Goal: Find specific page/section: Find specific page/section

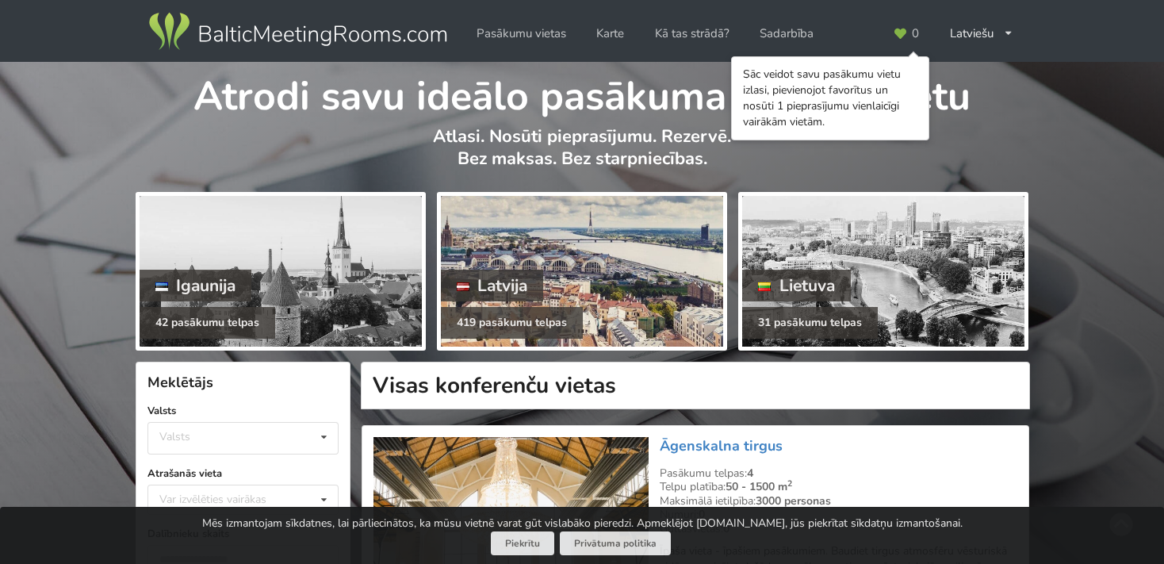
click at [584, 271] on div at bounding box center [582, 271] width 282 height 151
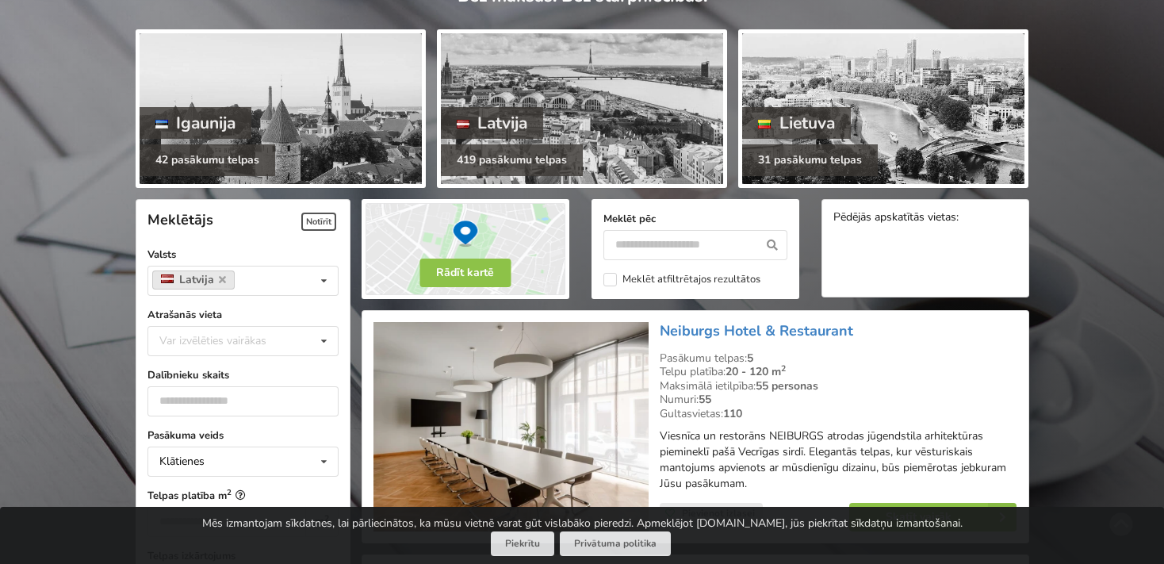
scroll to position [167, 0]
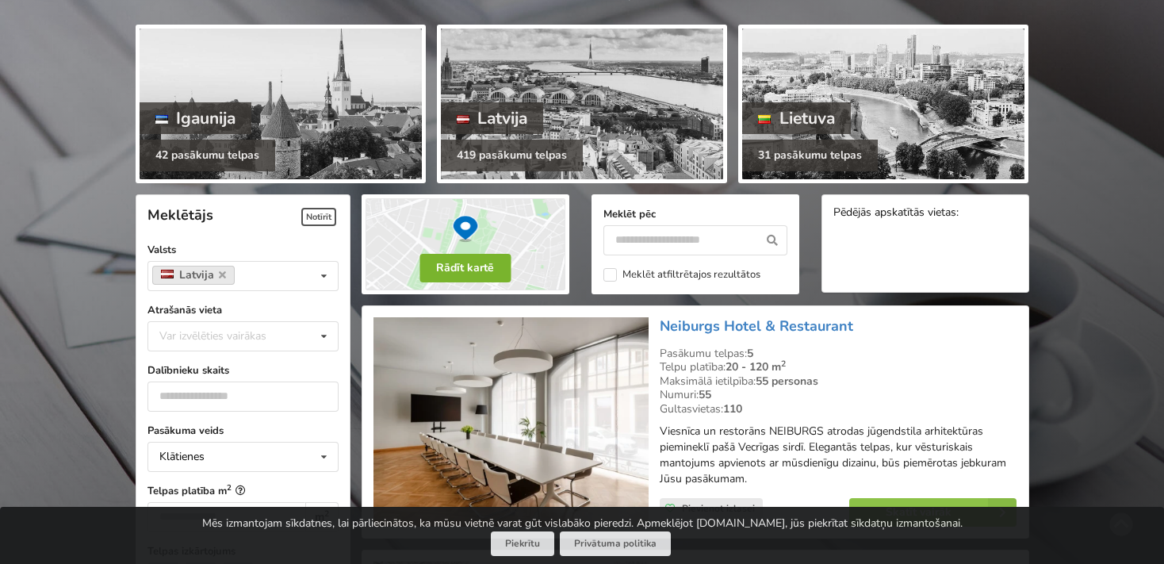
click at [461, 264] on button "Rādīt kartē" at bounding box center [464, 268] width 91 height 29
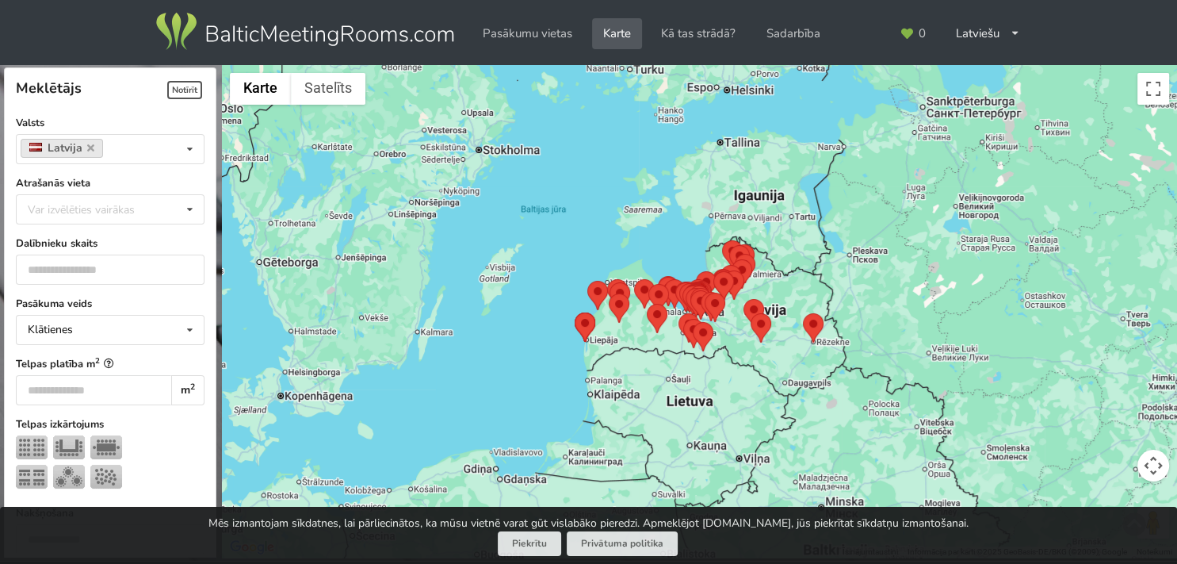
click at [803, 313] on area at bounding box center [803, 313] width 0 height 0
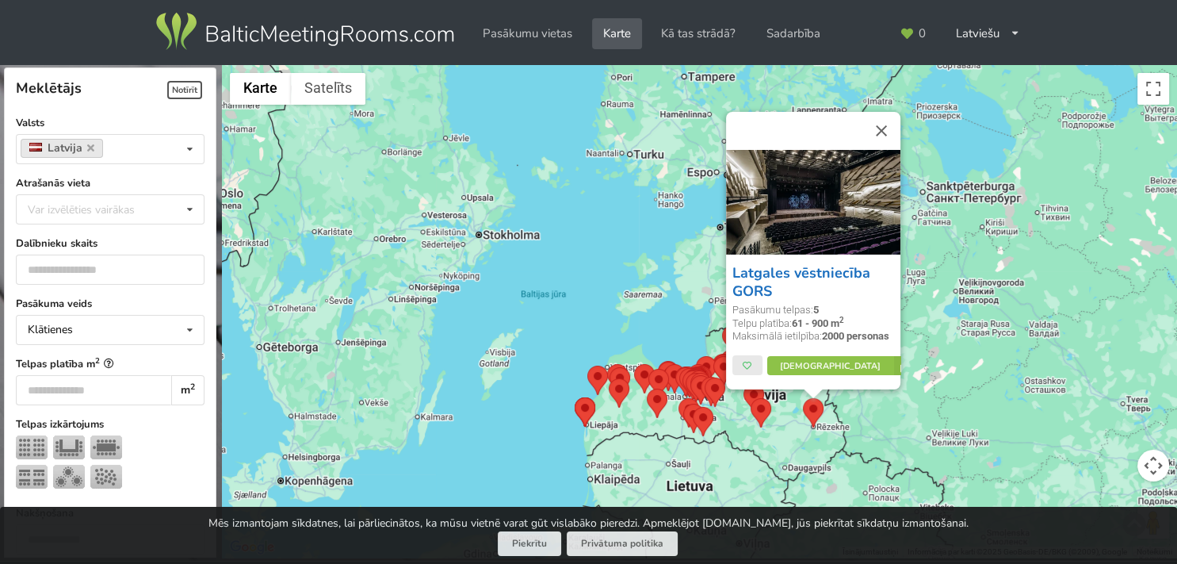
drag, startPoint x: 779, startPoint y: 291, endPoint x: 734, endPoint y: 277, distance: 47.4
click at [734, 277] on h3 "Latgales vēstniecība GORS" at bounding box center [813, 282] width 162 height 36
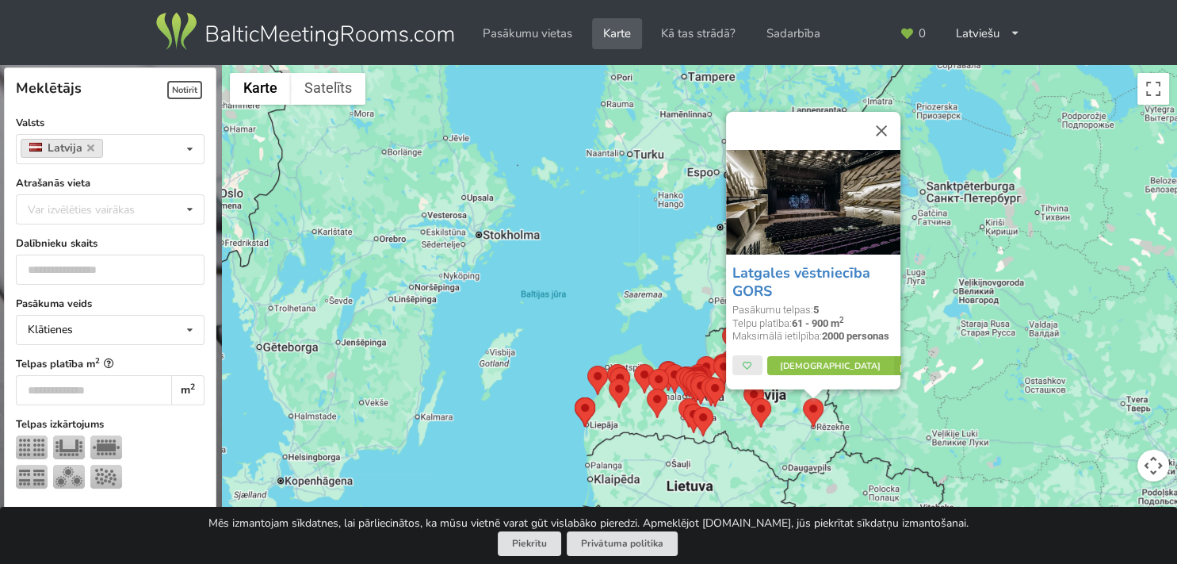
copy link "Latgales vēstniecība GORS"
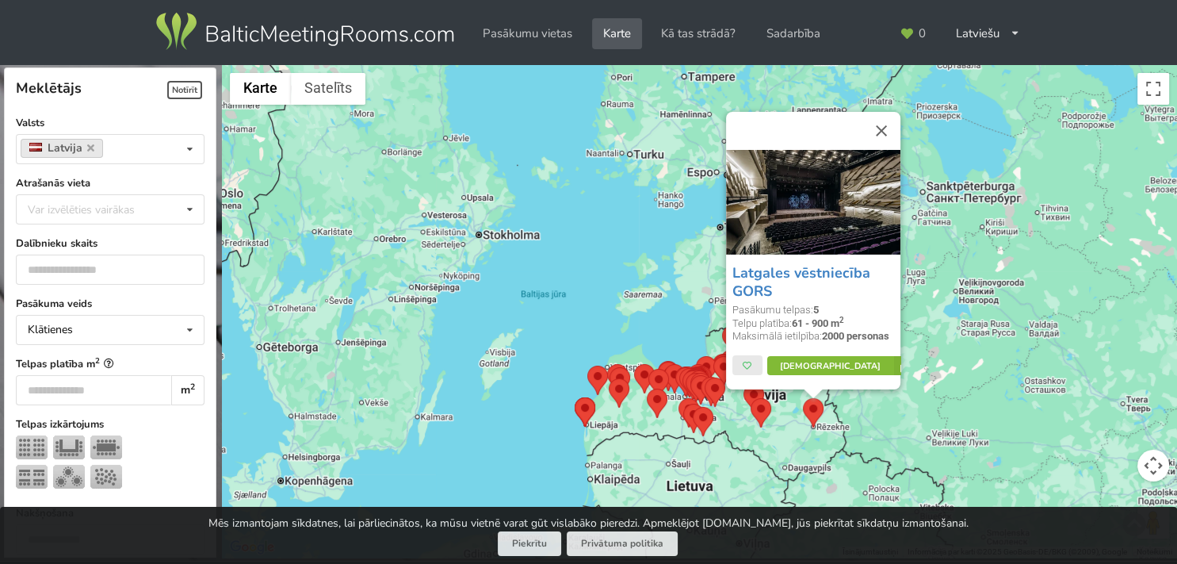
click at [818, 365] on link "Vairāk" at bounding box center [841, 366] width 149 height 19
